Goal: Task Accomplishment & Management: Use online tool/utility

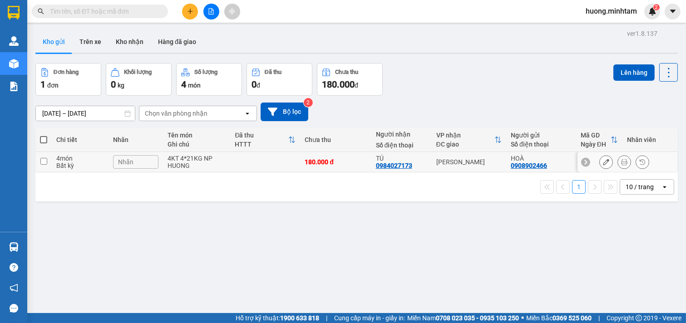
click at [46, 162] on input "checkbox" at bounding box center [43, 161] width 7 height 7
checkbox input "true"
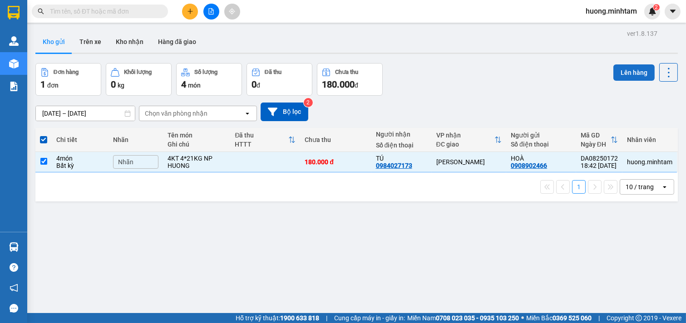
click at [625, 71] on button "Lên hàng" at bounding box center [633, 72] width 41 height 16
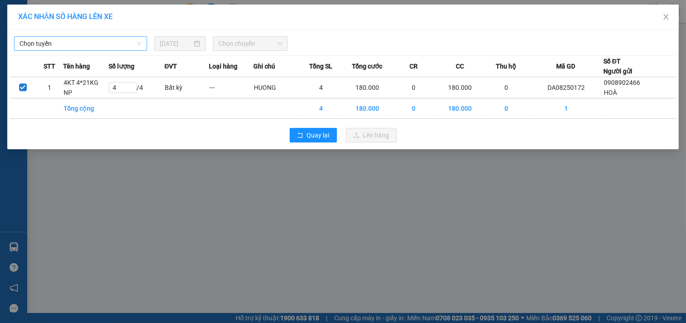
click at [108, 44] on span "Chọn tuyến" at bounding box center [81, 44] width 122 height 14
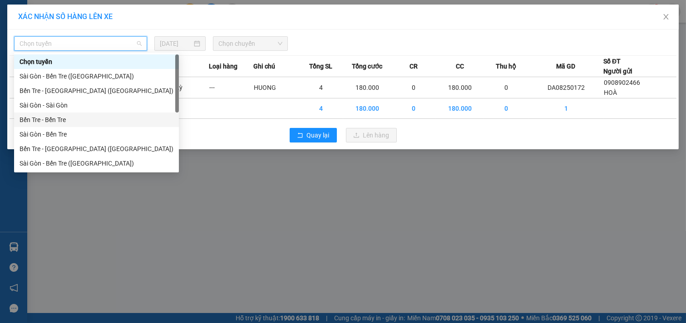
scroll to position [15, 0]
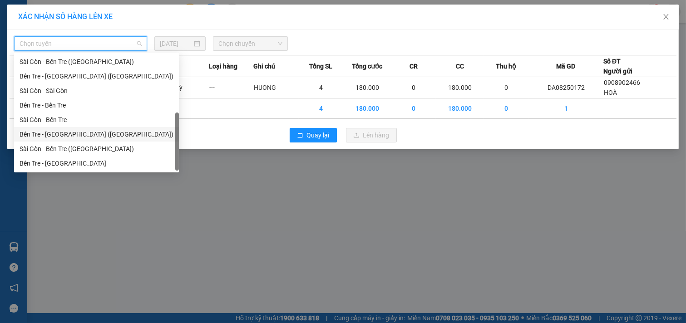
click at [69, 138] on div "Bến Tre - [GEOGRAPHIC_DATA] ([GEOGRAPHIC_DATA])" at bounding box center [97, 134] width 154 height 10
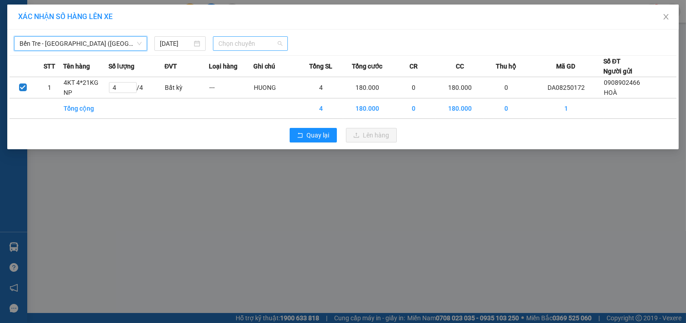
click at [253, 47] on span "Chọn chuyến" at bounding box center [250, 44] width 64 height 14
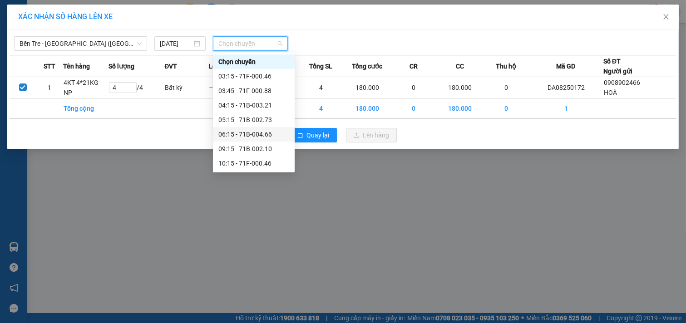
click at [245, 135] on div "06:15 - 71B-004.66" at bounding box center [253, 134] width 71 height 10
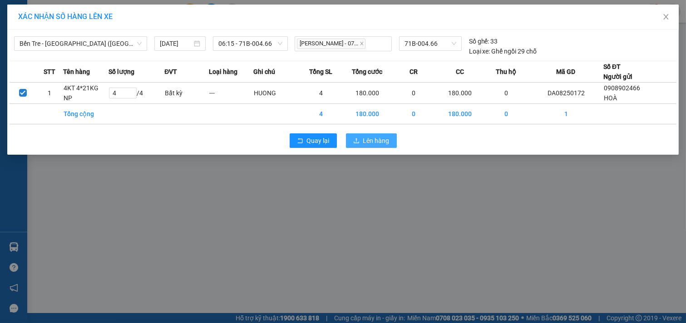
click at [374, 142] on span "Lên hàng" at bounding box center [376, 141] width 26 height 10
